Goal: Task Accomplishment & Management: Manage account settings

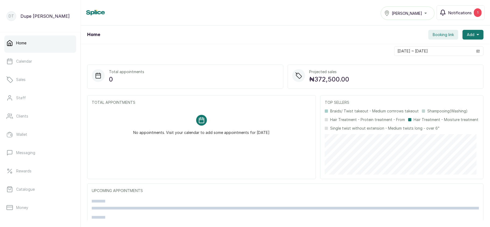
click at [469, 13] on span "Notifications" at bounding box center [459, 13] width 23 height 6
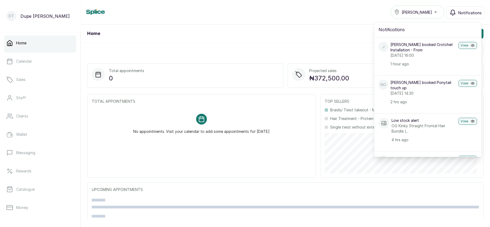
click at [469, 13] on span "Notifications" at bounding box center [469, 13] width 23 height 6
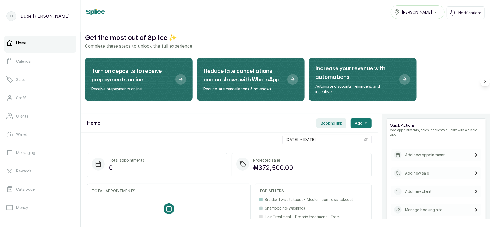
click at [434, 11] on div "Tasala Ikoyi" at bounding box center [417, 12] width 47 height 6
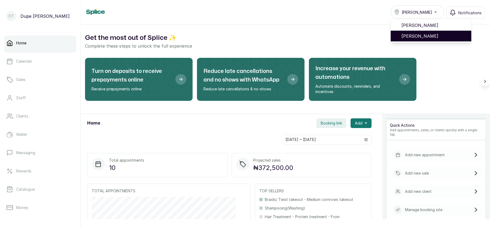
click at [417, 37] on span "Tasala Lekki" at bounding box center [434, 36] width 66 height 6
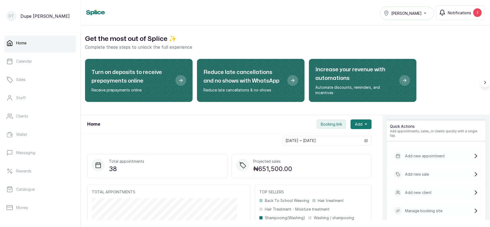
click at [473, 15] on button "Notifications 2" at bounding box center [460, 12] width 48 height 15
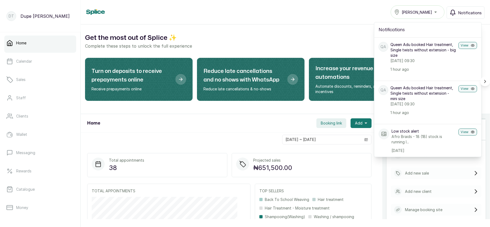
click at [473, 15] on span "Notifications" at bounding box center [469, 13] width 23 height 6
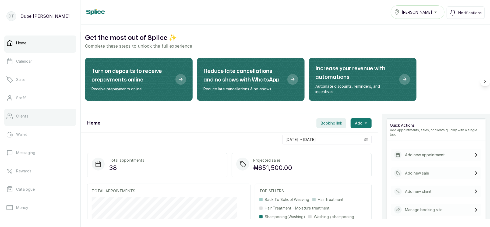
click at [35, 113] on link "Clients" at bounding box center [40, 116] width 72 height 15
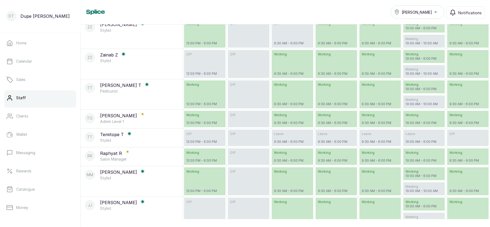
scroll to position [81, 0]
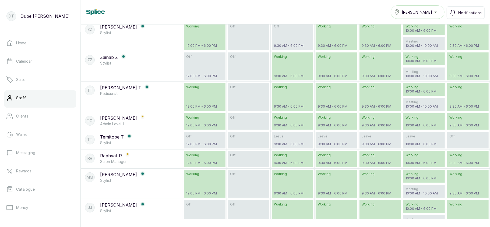
click at [421, 109] on p "10:00 AM - 10:00 AM" at bounding box center [423, 106] width 37 height 4
select select "b5ab34f8-956f-4364-9572-97613cb92228"
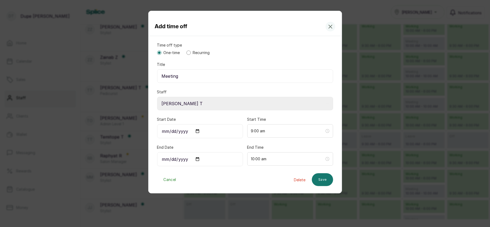
click at [365, 104] on div "Add time off Time off type One-time Recurring Title Meeting Staff Select Staff …" at bounding box center [245, 113] width 490 height 227
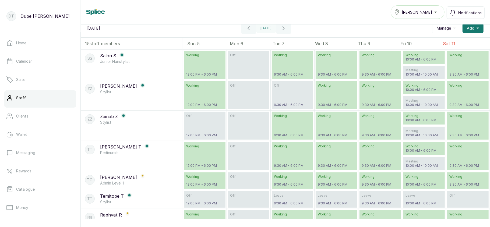
scroll to position [0, 0]
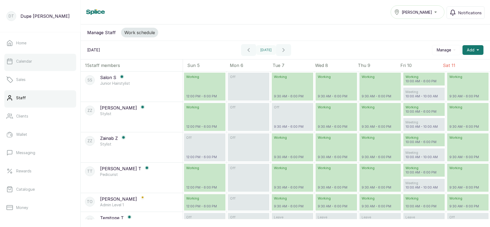
click at [25, 58] on link "Calendar" at bounding box center [40, 61] width 72 height 15
